Goal: Information Seeking & Learning: Learn about a topic

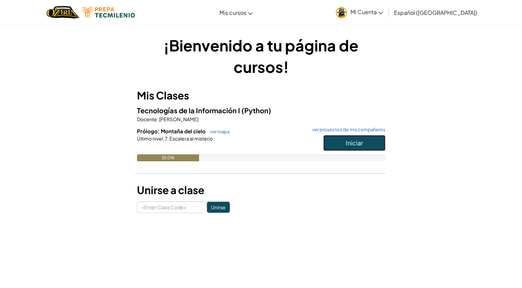
click at [357, 148] on button "Iniciar" at bounding box center [354, 143] width 62 height 16
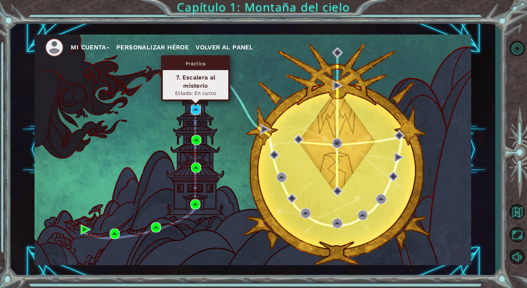
click at [195, 109] on img at bounding box center [196, 109] width 10 height 10
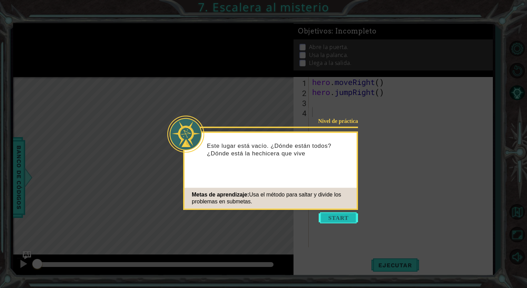
click at [331, 218] on button "Start" at bounding box center [338, 217] width 39 height 11
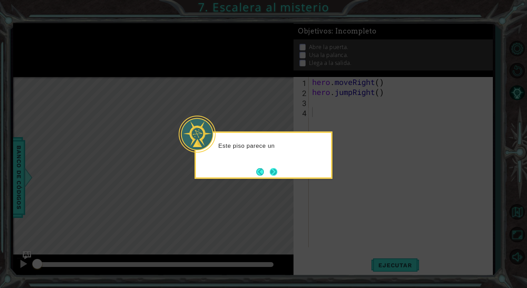
click at [272, 170] on button "Next" at bounding box center [274, 172] width 8 height 8
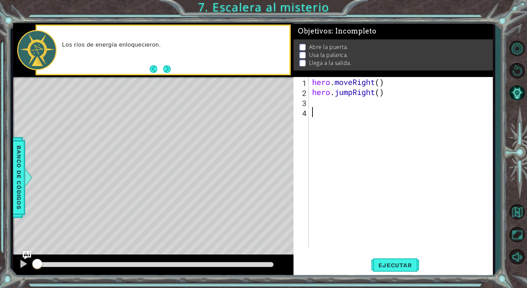
click at [327, 105] on div "hero . moveRight ( ) hero . jumpRight ( )" at bounding box center [403, 172] width 184 height 190
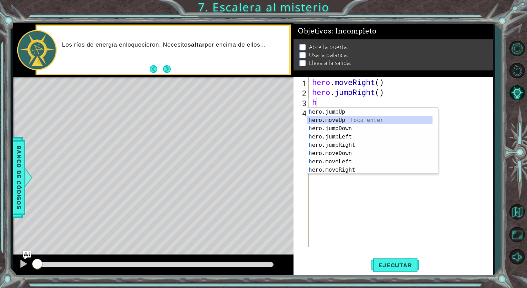
type textarea "h"
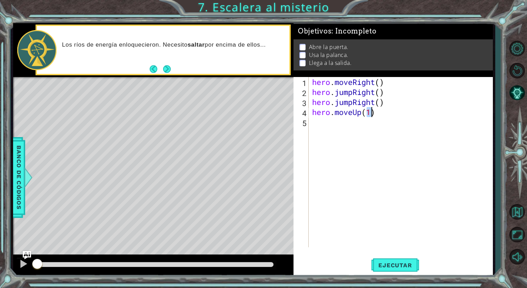
type textarea "hero.moveUp(1)"
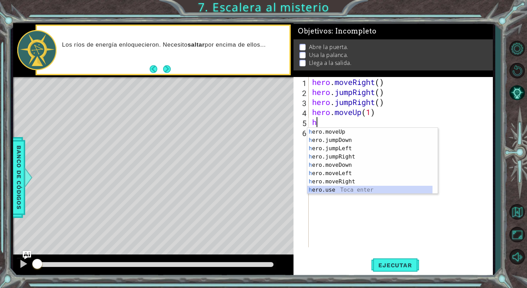
scroll to position [8, 0]
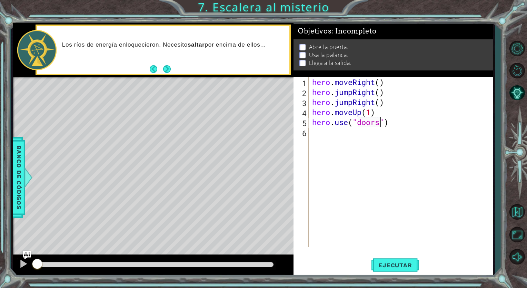
type textarea "hero.use("door")"
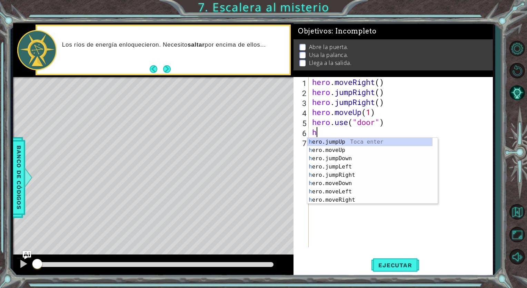
scroll to position [0, 0]
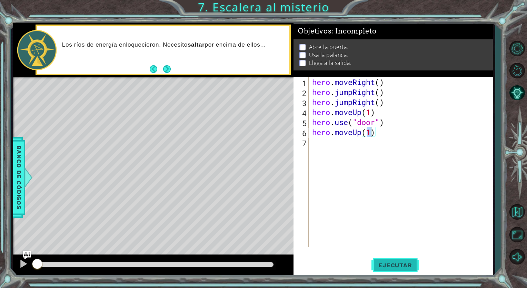
click at [391, 265] on span "Ejecutar" at bounding box center [395, 265] width 47 height 7
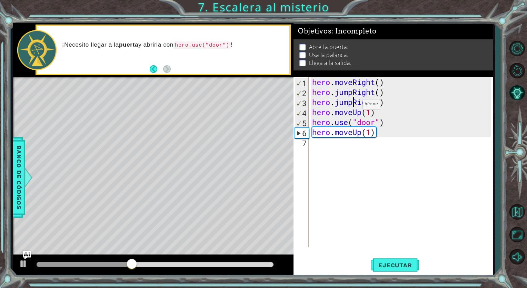
click at [352, 106] on div "hero . moveRight ( ) hero . jumpRight ( ) hero . jumpRight ( ) hero . moveUp ( …" at bounding box center [403, 172] width 184 height 190
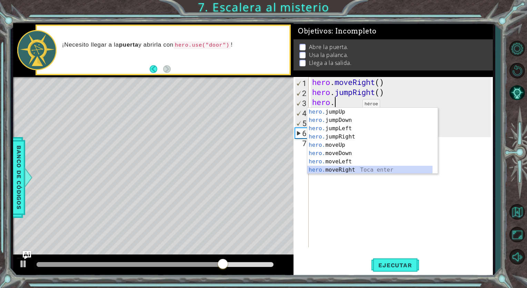
type textarea "hero.moveRight(1)"
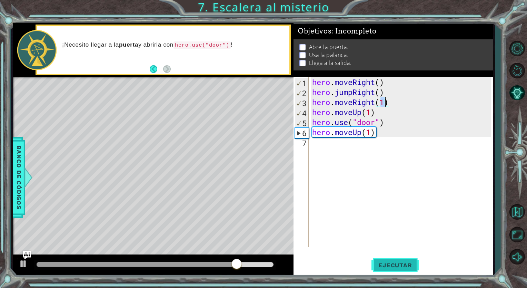
click at [398, 268] on span "Ejecutar" at bounding box center [395, 265] width 47 height 7
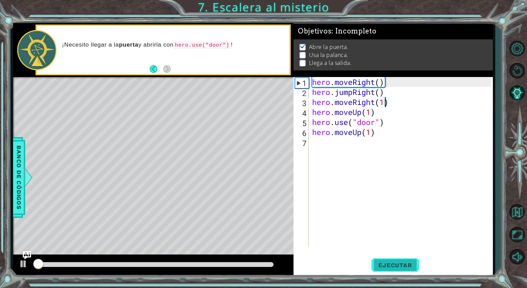
scroll to position [1, 0]
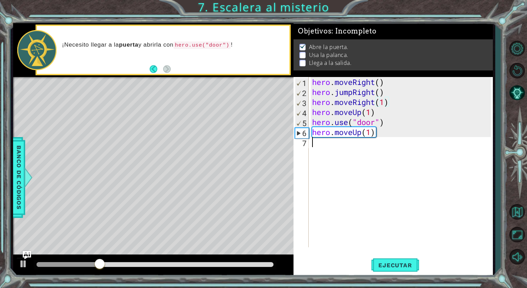
click at [338, 153] on div "hero . moveRight ( ) hero . jumpRight ( ) hero . moveRight ( 1 ) hero . moveUp …" at bounding box center [403, 172] width 184 height 190
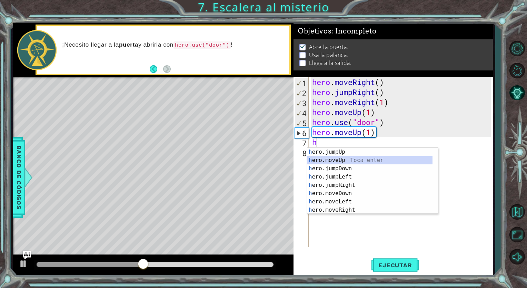
type textarea "hero.moveUp(1)"
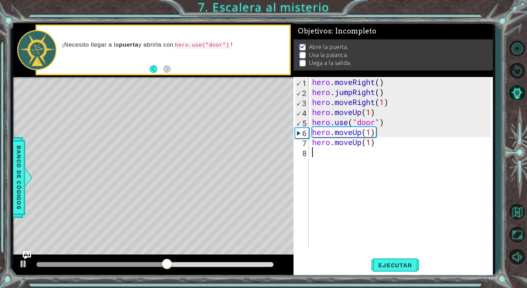
type textarea "h"
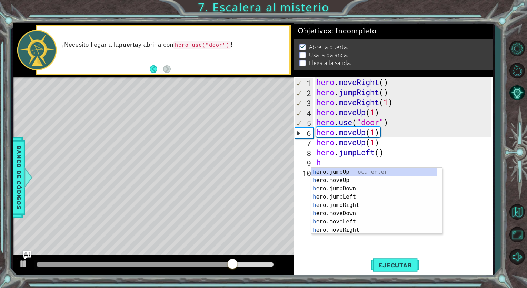
scroll to position [8, 0]
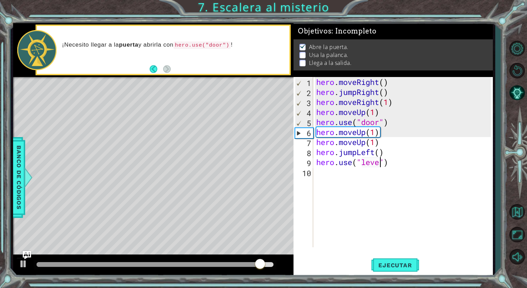
type textarea "hero.use("lever")"
type textarea "h"
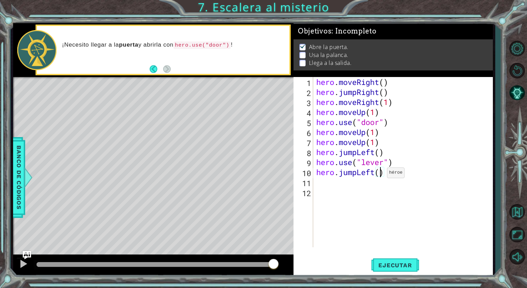
click at [381, 174] on div "hero . moveRight ( ) hero . jumpRight ( ) hero . moveRight ( 1 ) hero . moveUp …" at bounding box center [404, 172] width 179 height 190
type textarea "hero.jumpLeft(2)"
click at [352, 184] on div "hero . moveRight ( ) hero . jumpRight ( ) hero . moveRight ( 1 ) hero . moveUp …" at bounding box center [404, 172] width 179 height 190
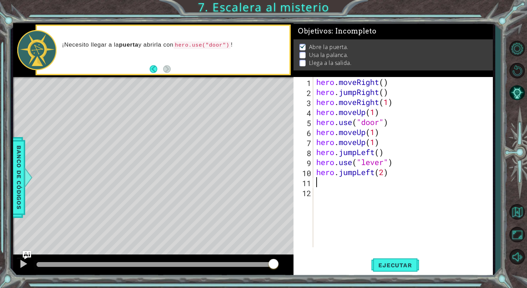
type textarea "h"
click at [381, 196] on div "hero . moveRight ( ) hero . jumpRight ( ) hero . moveRight ( 1 ) hero . moveUp …" at bounding box center [404, 172] width 179 height 190
click at [386, 197] on div "hero . moveRight ( ) hero . jumpRight ( ) hero . moveRight ( 1 ) hero . moveUp …" at bounding box center [404, 172] width 179 height 190
type textarea "hero.jumpRight(2)"
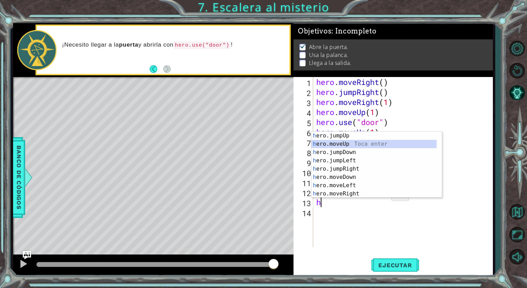
click at [378, 145] on div "h ero.jumpUp Toca enter h ero.moveUp Toca enter h ero.jumpDown Toca enter h ero…" at bounding box center [374, 173] width 125 height 83
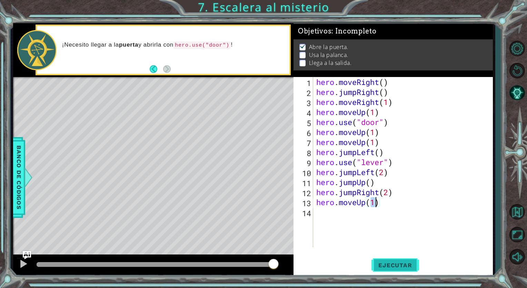
click at [392, 265] on span "Ejecutar" at bounding box center [395, 265] width 47 height 7
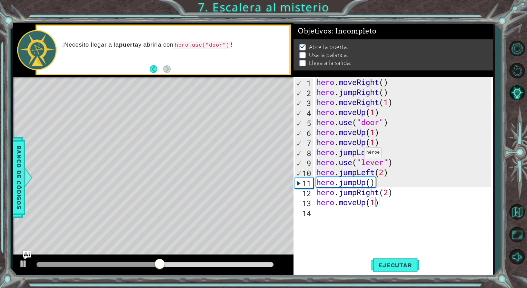
click at [358, 154] on div "hero . moveRight ( ) hero . jumpRight ( ) hero . moveRight ( 1 ) hero . moveUp …" at bounding box center [404, 172] width 179 height 190
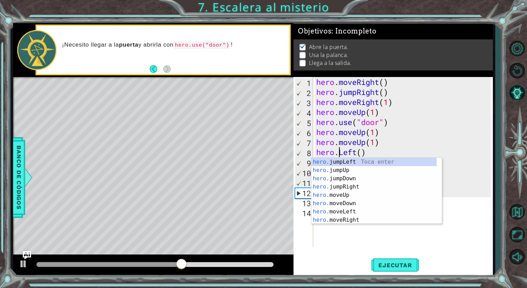
click at [417, 138] on div "hero . moveRight ( ) hero . jumpRight ( ) hero . moveRight ( 1 ) hero . moveUp …" at bounding box center [404, 172] width 179 height 190
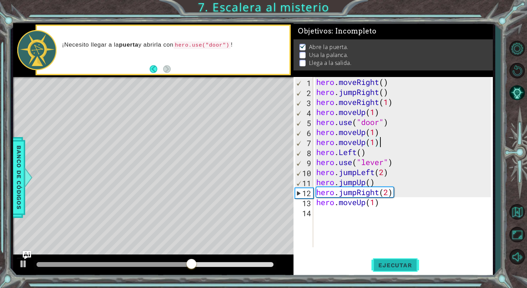
click at [401, 264] on span "Ejecutar" at bounding box center [395, 265] width 47 height 7
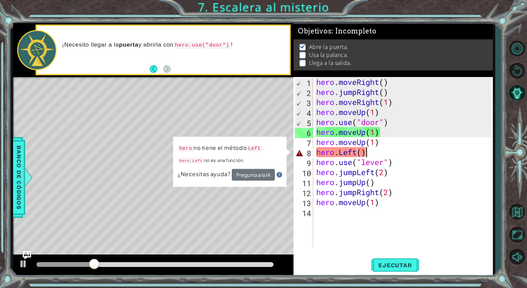
click at [377, 155] on div "hero . moveRight ( ) hero . jumpRight ( ) hero . moveRight ( 1 ) hero . moveUp …" at bounding box center [404, 172] width 179 height 190
type textarea "hero.Left()"
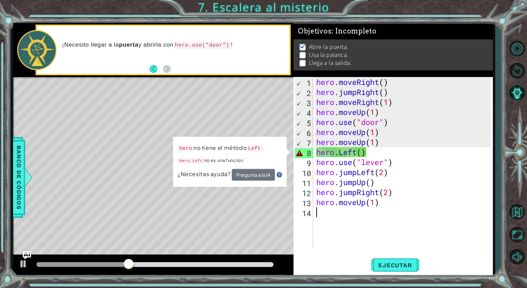
click at [412, 217] on div "hero . moveRight ( ) hero . jumpRight ( ) hero . moveRight ( 1 ) hero . moveUp …" at bounding box center [404, 172] width 179 height 190
drag, startPoint x: 382, startPoint y: 154, endPoint x: 366, endPoint y: 154, distance: 16.6
click at [366, 154] on div "hero . moveRight ( ) hero . jumpRight ( ) hero . moveRight ( 1 ) hero . moveUp …" at bounding box center [404, 172] width 179 height 190
click at [337, 154] on div "hero . moveRight ( ) hero . jumpRight ( ) hero . moveRight ( 1 ) hero . moveUp …" at bounding box center [404, 172] width 179 height 190
click at [340, 156] on div "hero . moveRight ( ) hero . jumpRight ( ) hero . moveRight ( 1 ) hero . moveUp …" at bounding box center [404, 172] width 179 height 190
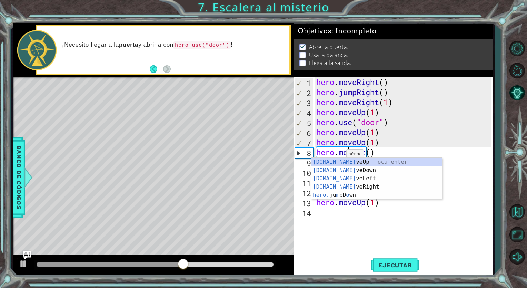
scroll to position [0, 1]
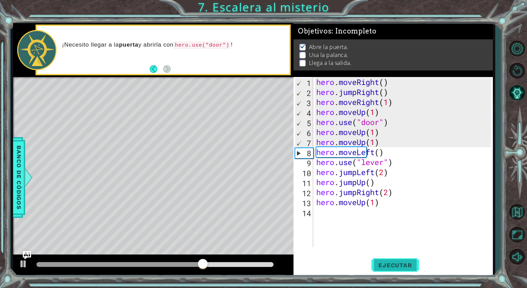
click at [395, 264] on span "Ejecutar" at bounding box center [395, 265] width 47 height 7
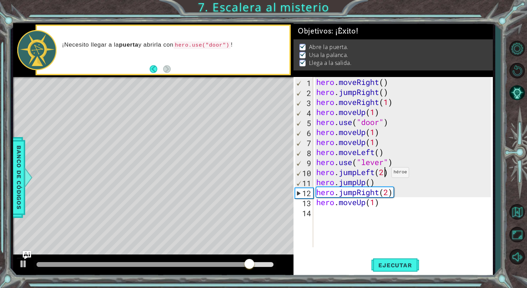
click at [386, 174] on div "hero . moveRight ( ) hero . jumpRight ( ) hero . moveRight ( 1 ) hero . moveUp …" at bounding box center [404, 172] width 179 height 190
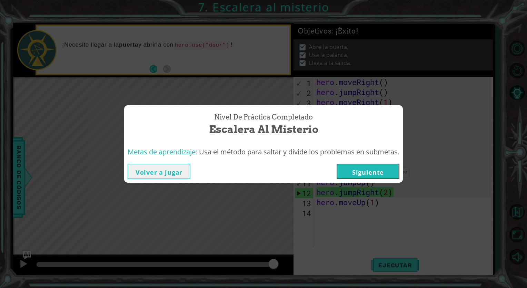
click at [173, 169] on button "Volver a jugar" at bounding box center [159, 172] width 63 height 16
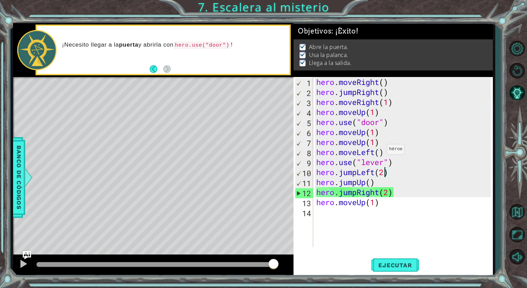
type textarea "hero.jumpLeft()"
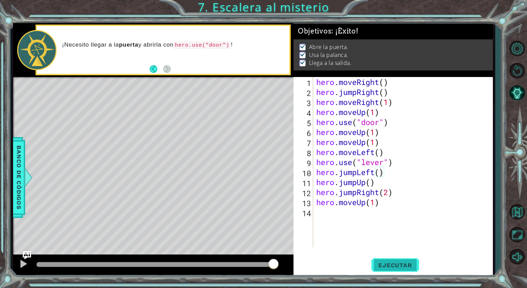
click at [393, 270] on button "Ejecutar" at bounding box center [395, 265] width 47 height 20
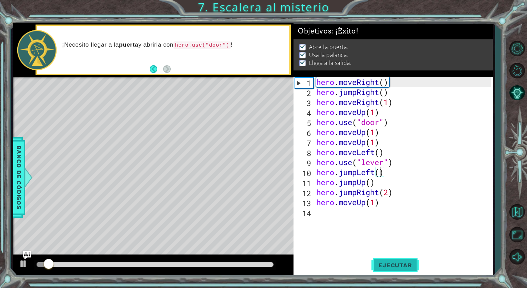
click at [393, 270] on button "Ejecutar" at bounding box center [395, 265] width 47 height 20
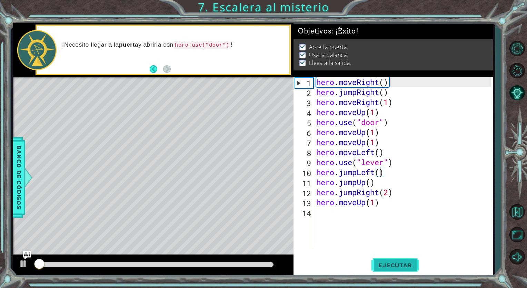
click at [393, 270] on button "Ejecutar" at bounding box center [395, 265] width 47 height 20
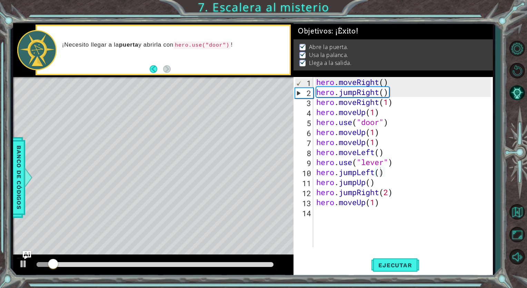
drag, startPoint x: 139, startPoint y: 269, endPoint x: 166, endPoint y: 262, distance: 27.3
click at [166, 262] on div at bounding box center [155, 265] width 243 height 10
click at [154, 259] on div at bounding box center [153, 265] width 281 height 22
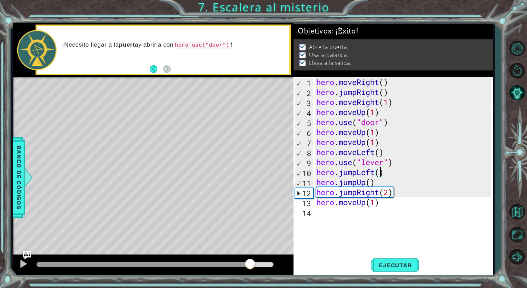
drag, startPoint x: 157, startPoint y: 262, endPoint x: 250, endPoint y: 244, distance: 94.6
click at [250, 244] on div "methods hero moveDown(steps) moveUp(steps) moveLeft(steps) moveRight(steps) use…" at bounding box center [253, 149] width 480 height 253
click at [250, 244] on div "Level Map" at bounding box center [172, 178] width 319 height 203
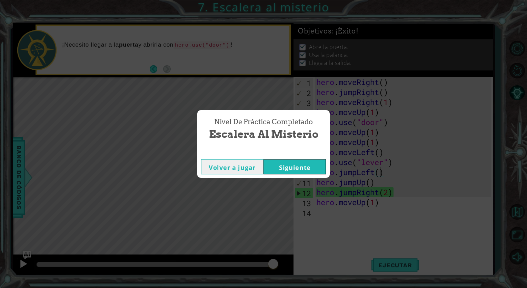
click at [21, 260] on div "Nivel de práctica Completado Escalera al misterio Volver a jugar [GEOGRAPHIC_DA…" at bounding box center [263, 144] width 527 height 288
click at [235, 169] on button "Volver a jugar" at bounding box center [232, 167] width 63 height 16
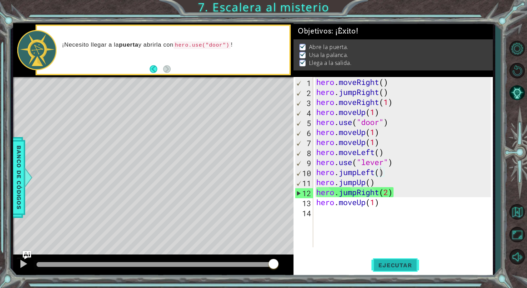
click at [398, 266] on span "Ejecutar" at bounding box center [395, 265] width 47 height 7
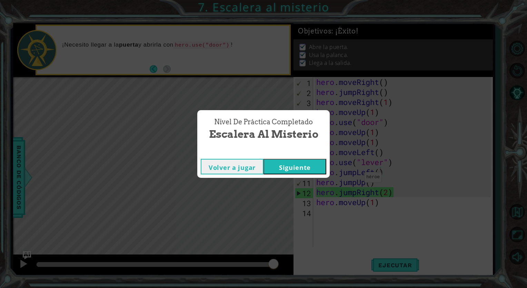
click at [283, 169] on button "Siguiente" at bounding box center [295, 167] width 63 height 16
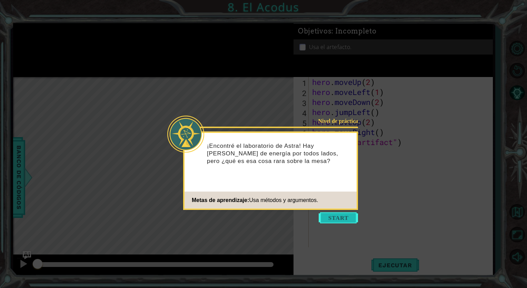
click at [327, 218] on button "Start" at bounding box center [338, 217] width 39 height 11
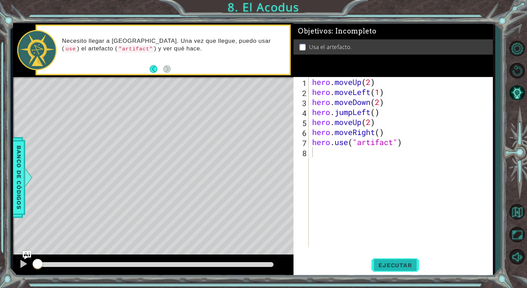
click at [393, 263] on span "Ejecutar" at bounding box center [395, 265] width 47 height 7
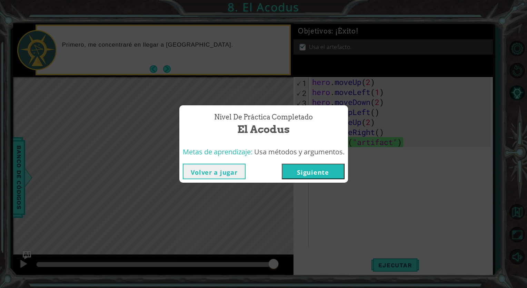
click at [329, 166] on button "Siguiente" at bounding box center [313, 172] width 63 height 16
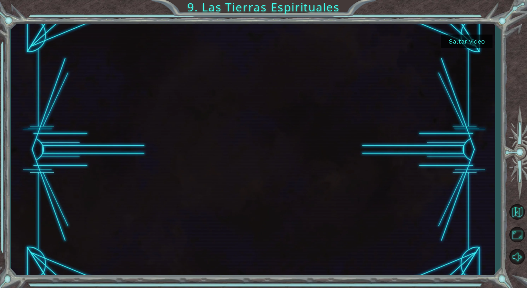
click at [463, 43] on button "Saltar video" at bounding box center [467, 41] width 52 height 13
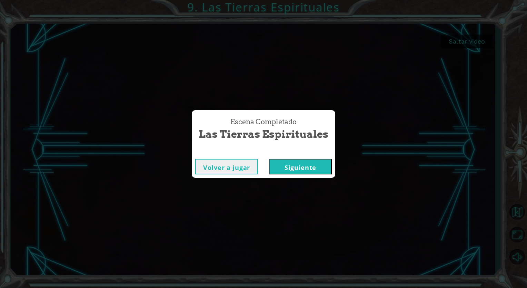
click at [296, 166] on button "Siguiente" at bounding box center [300, 167] width 63 height 16
